Goal: Task Accomplishment & Management: Use online tool/utility

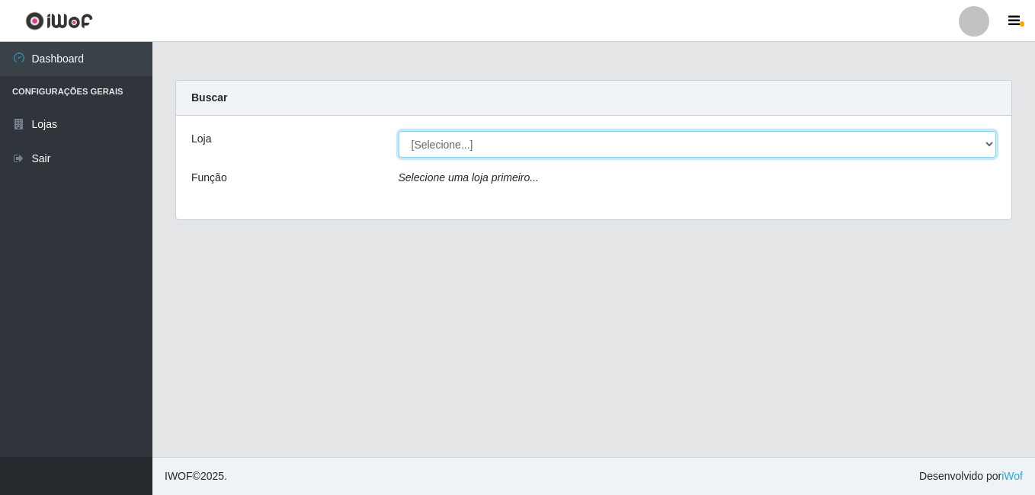
click at [990, 146] on select "[Selecione...] Ajubá Mercado" at bounding box center [697, 144] width 598 height 27
select select "402"
click at [398, 131] on select "[Selecione...] Ajubá Mercado" at bounding box center [697, 144] width 598 height 27
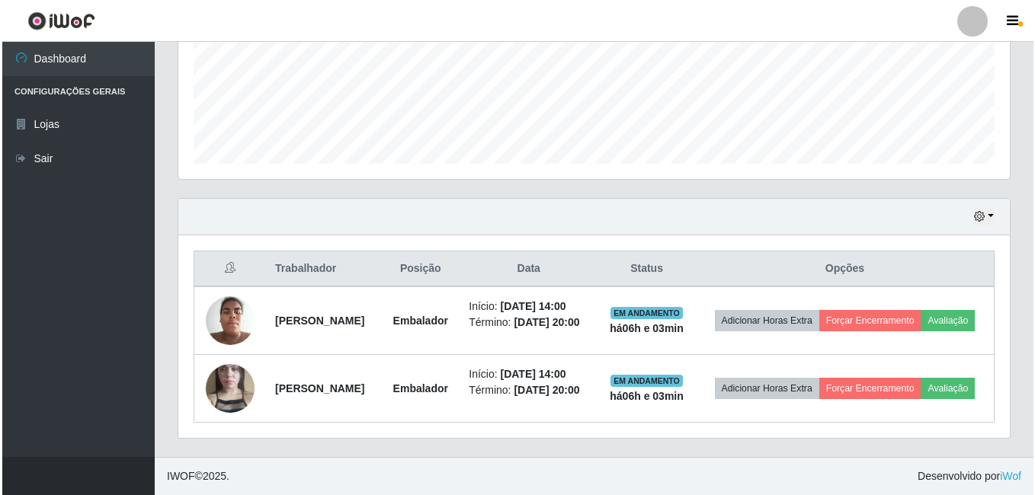
scroll to position [404, 0]
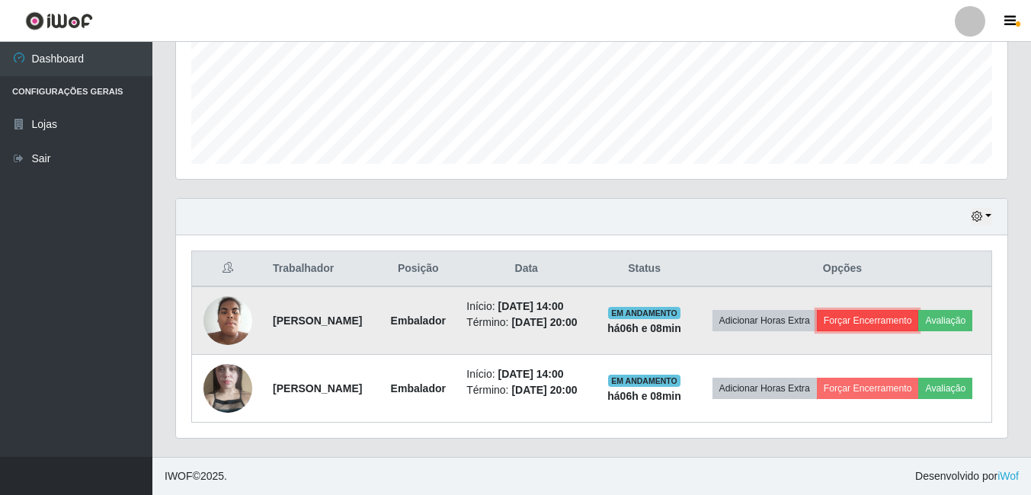
click at [919, 310] on button "Forçar Encerramento" at bounding box center [868, 320] width 102 height 21
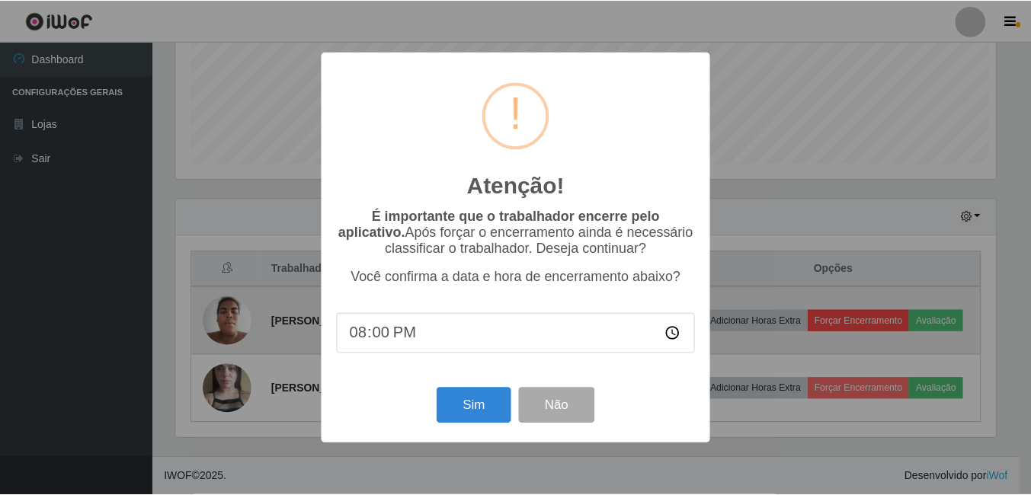
scroll to position [316, 824]
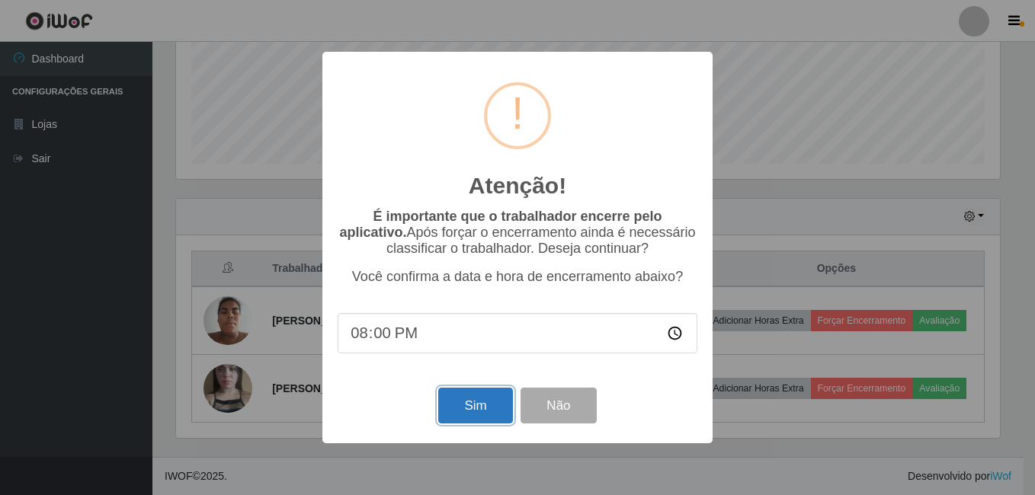
click at [459, 418] on button "Sim" at bounding box center [475, 406] width 74 height 36
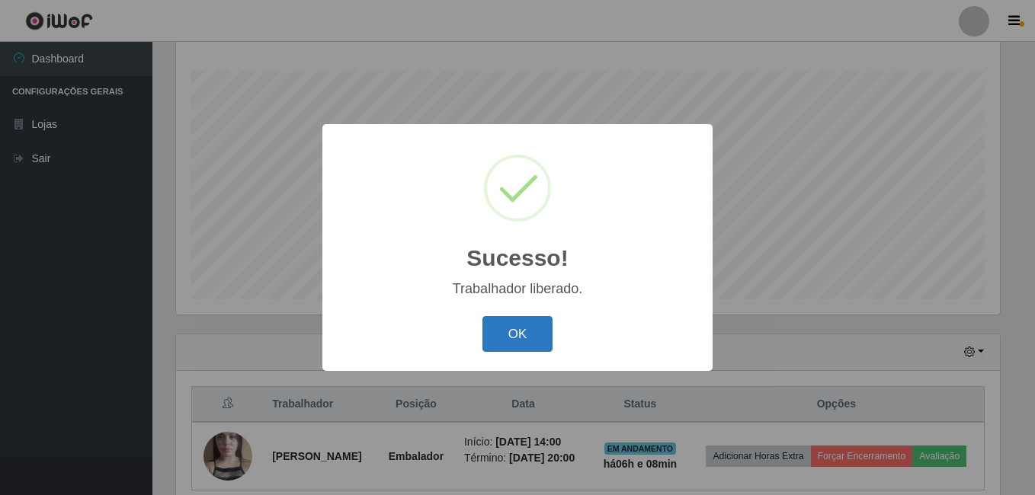
click at [502, 324] on button "OK" at bounding box center [517, 334] width 71 height 36
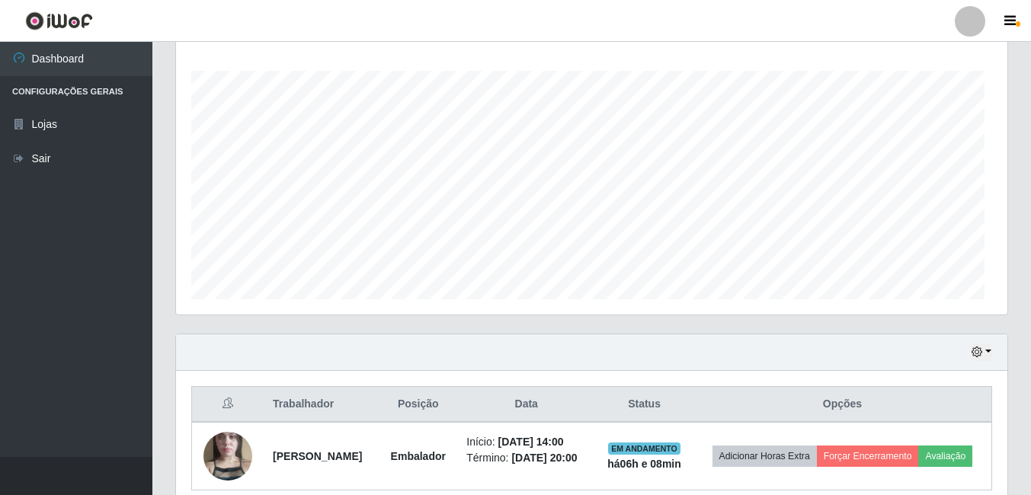
scroll to position [316, 831]
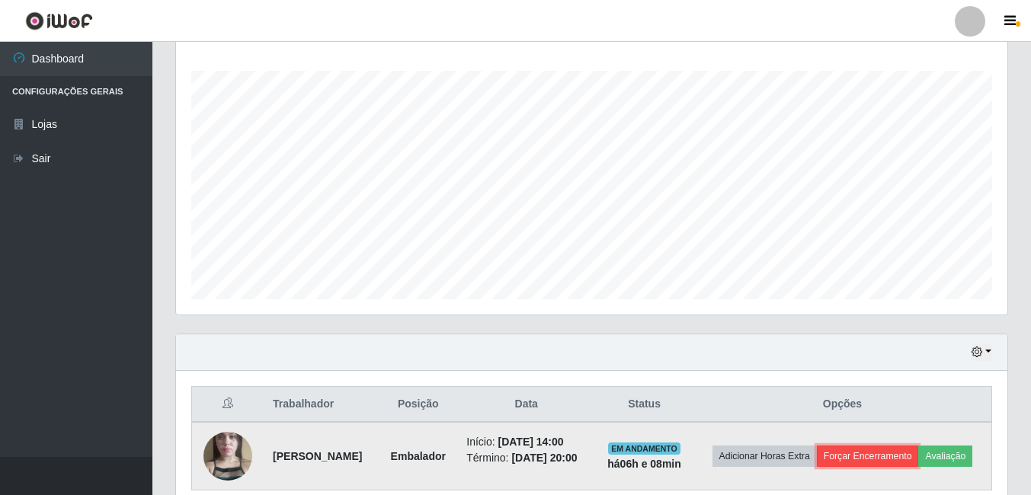
click at [919, 454] on button "Forçar Encerramento" at bounding box center [868, 456] width 102 height 21
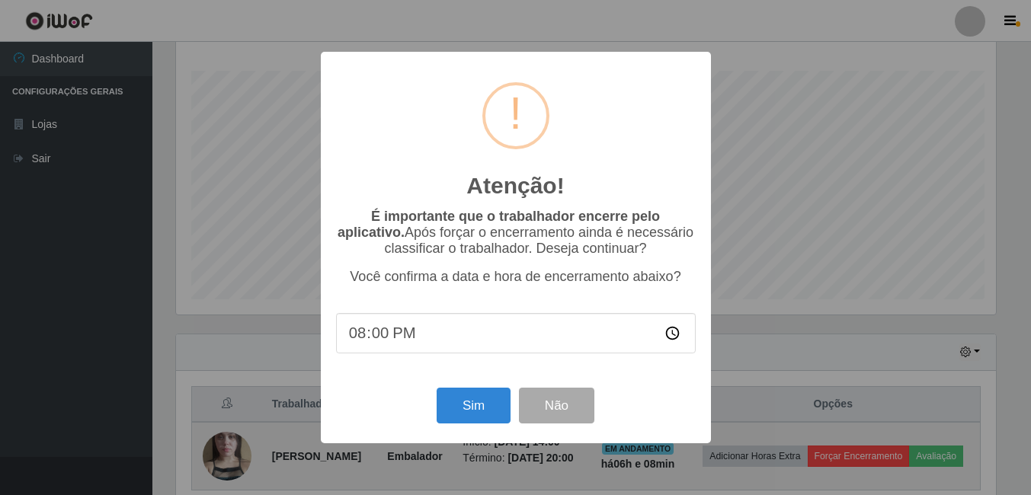
scroll to position [316, 824]
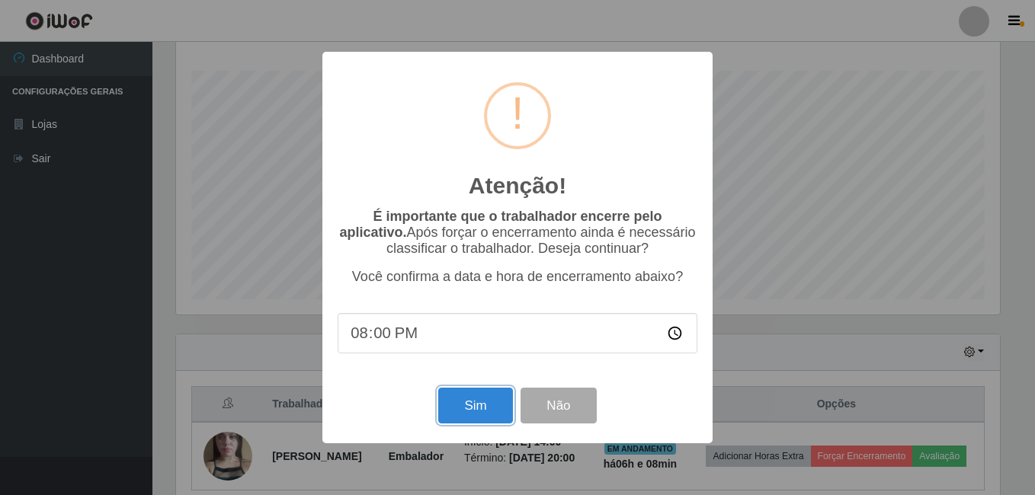
click at [471, 409] on button "Sim" at bounding box center [475, 406] width 74 height 36
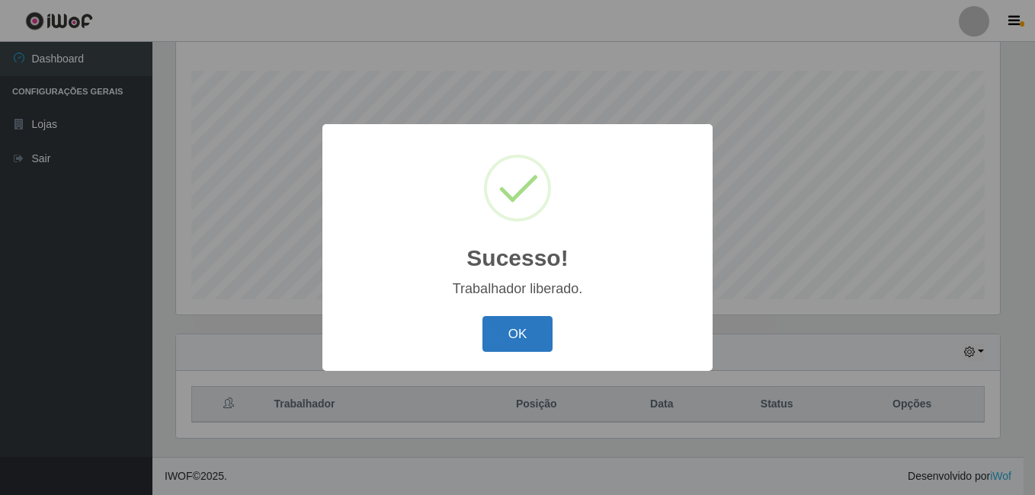
click at [510, 341] on button "OK" at bounding box center [517, 334] width 71 height 36
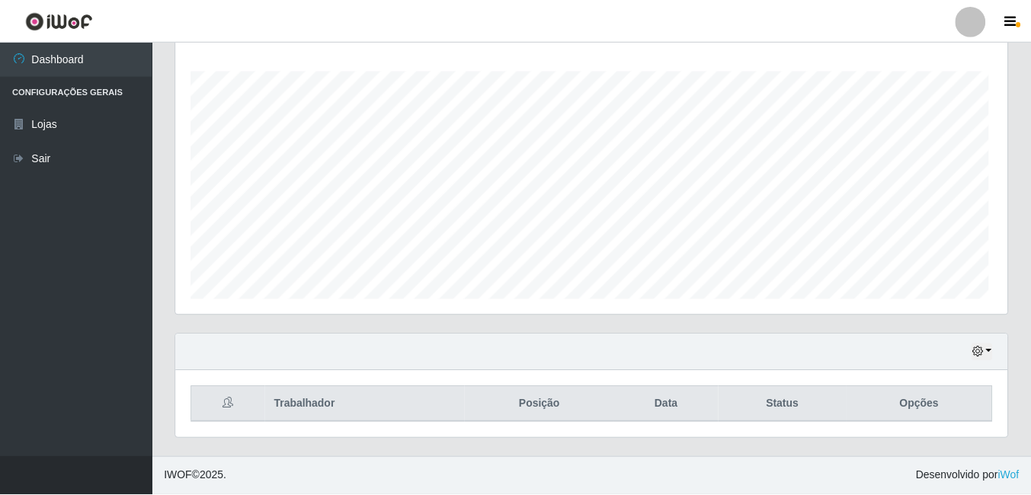
scroll to position [316, 831]
